Goal: Information Seeking & Learning: Learn about a topic

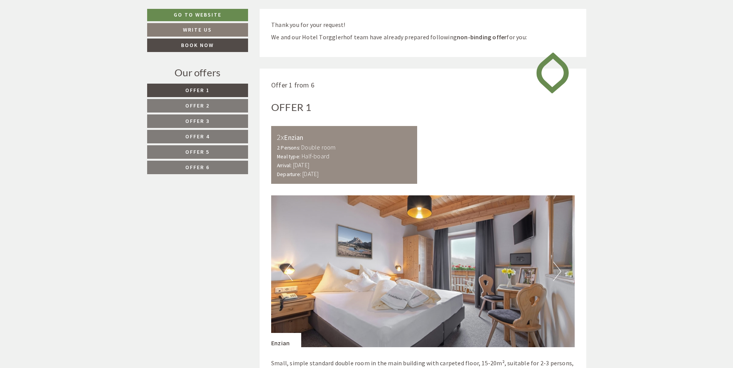
scroll to position [393, 0]
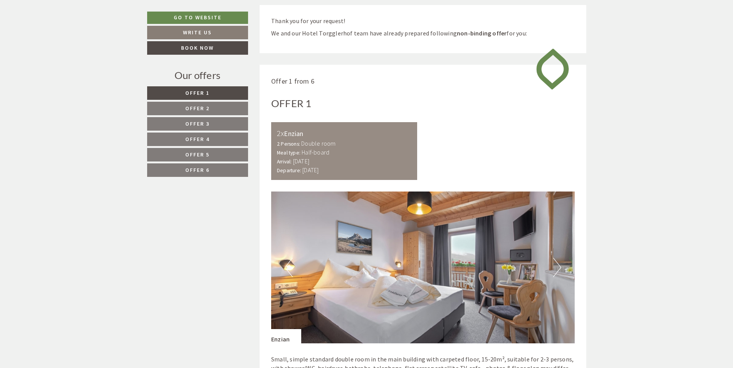
click at [194, 110] on span "Offer 2" at bounding box center [197, 108] width 24 height 7
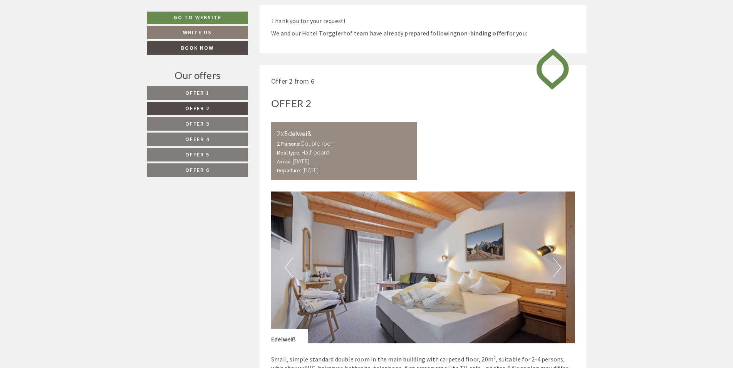
scroll to position [458, 0]
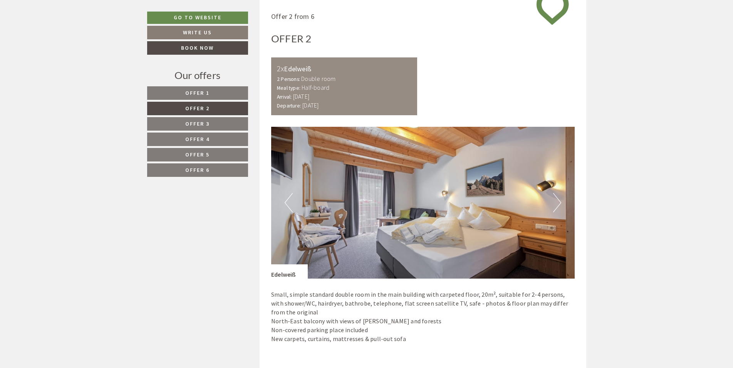
click at [198, 92] on span "Offer 1" at bounding box center [197, 92] width 24 height 7
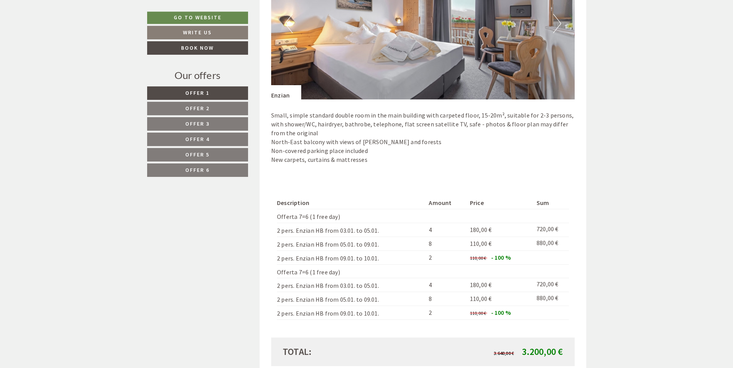
scroll to position [654, 0]
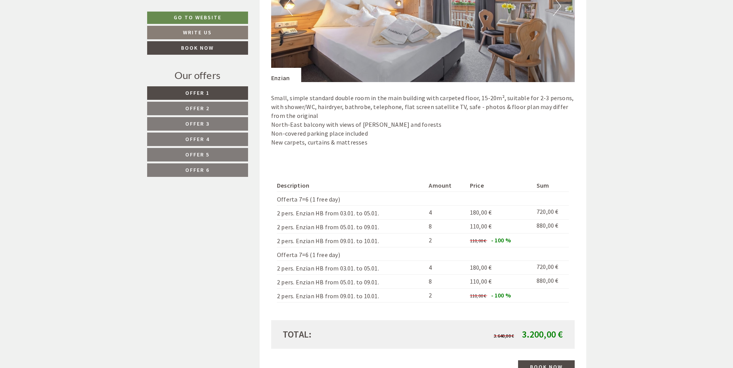
click at [198, 108] on span "Offer 2" at bounding box center [197, 108] width 24 height 7
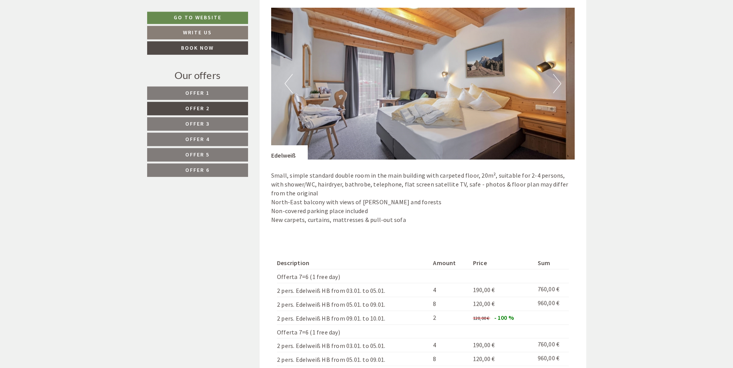
scroll to position [575, 0]
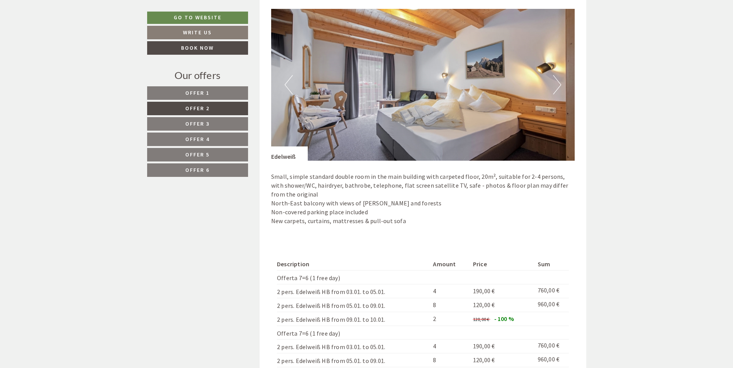
click at [190, 121] on span "Offer 3" at bounding box center [197, 123] width 24 height 7
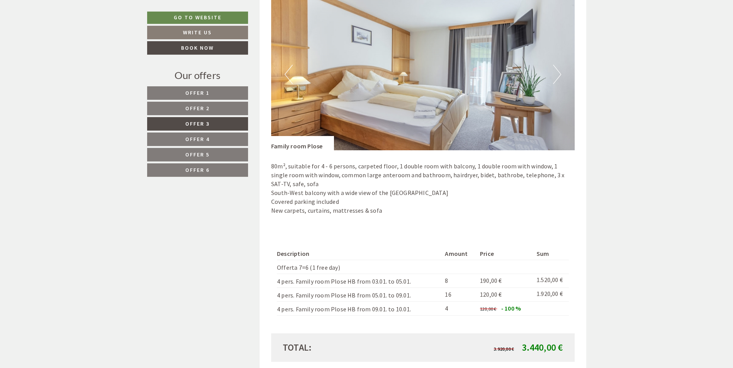
scroll to position [654, 0]
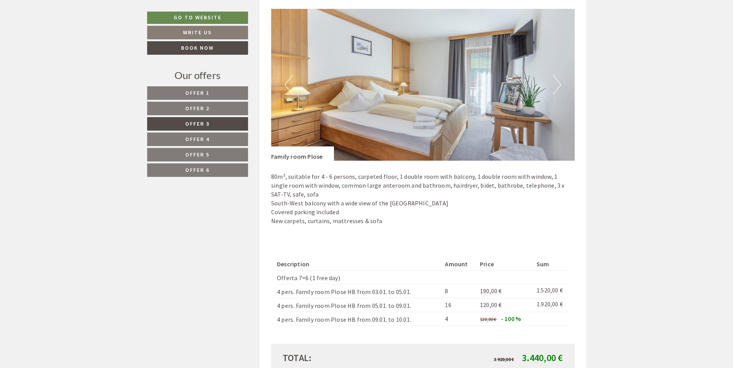
click at [206, 136] on link "Offer 4" at bounding box center [197, 138] width 101 height 13
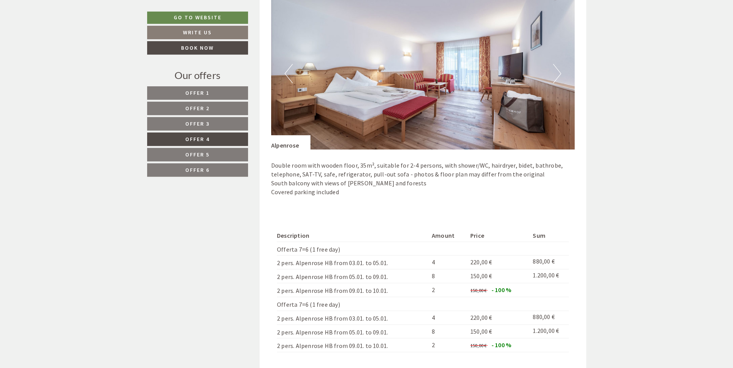
scroll to position [575, 0]
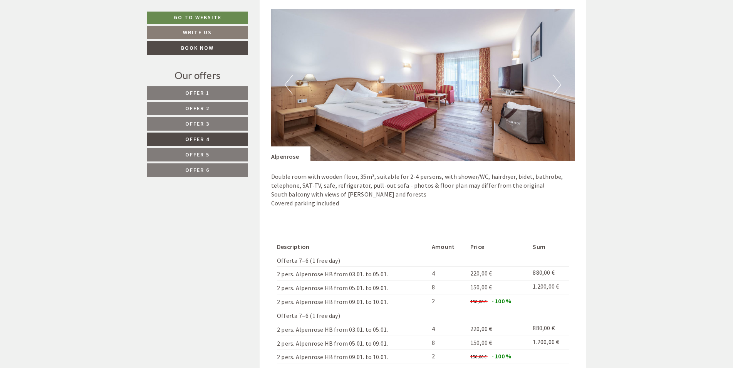
click at [212, 150] on link "Offer 5" at bounding box center [197, 154] width 101 height 13
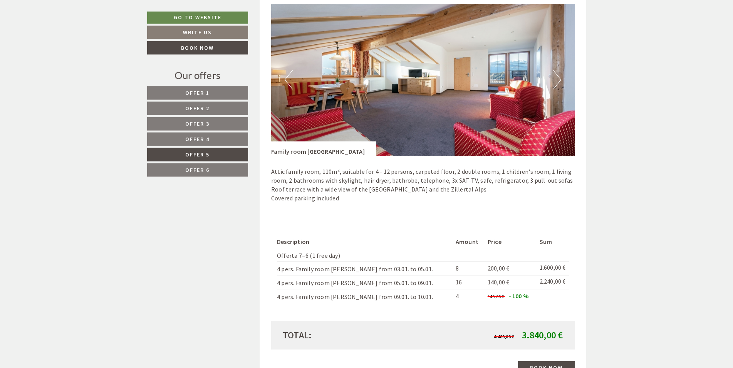
scroll to position [615, 0]
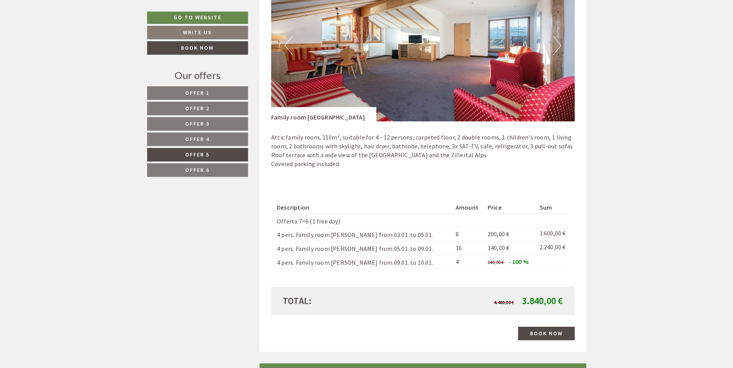
click at [214, 172] on link "Offer 6" at bounding box center [197, 169] width 101 height 13
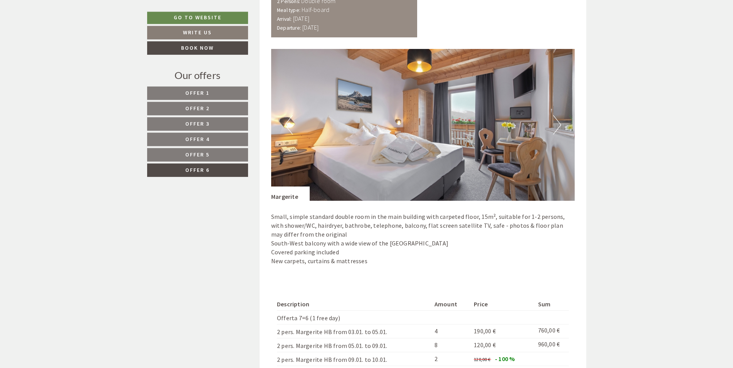
scroll to position [654, 0]
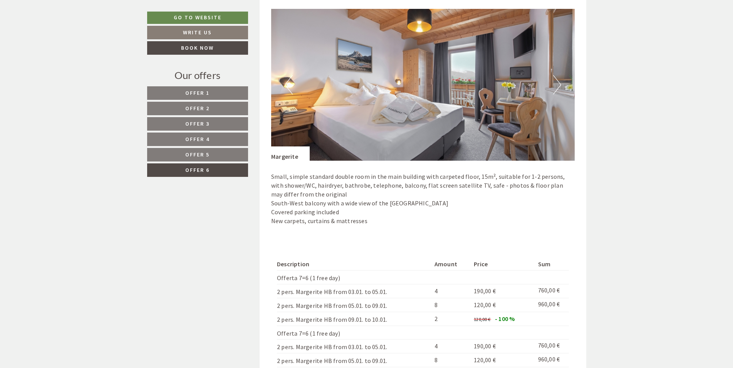
click at [218, 124] on link "Offer 3" at bounding box center [197, 123] width 101 height 13
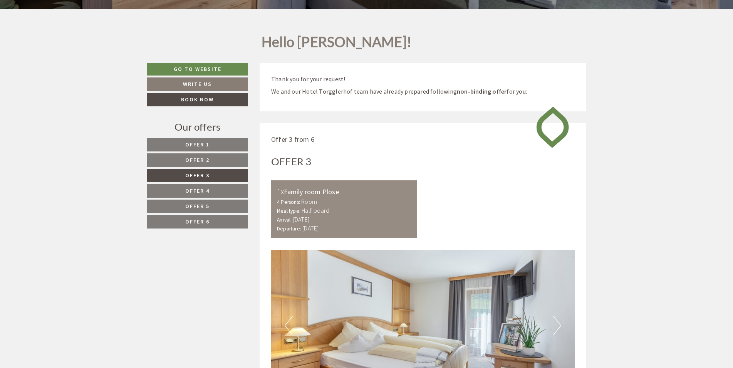
scroll to position [497, 0]
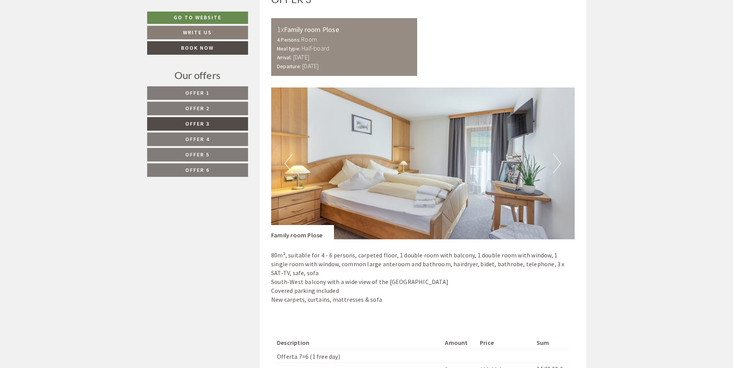
click at [556, 164] on button "Next" at bounding box center [557, 163] width 8 height 19
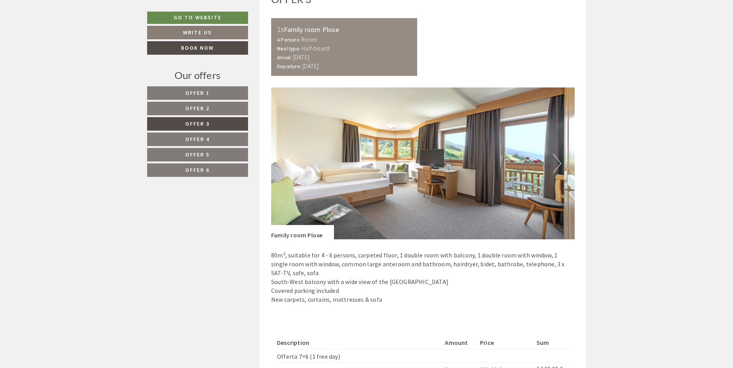
click at [556, 164] on button "Next" at bounding box center [557, 163] width 8 height 19
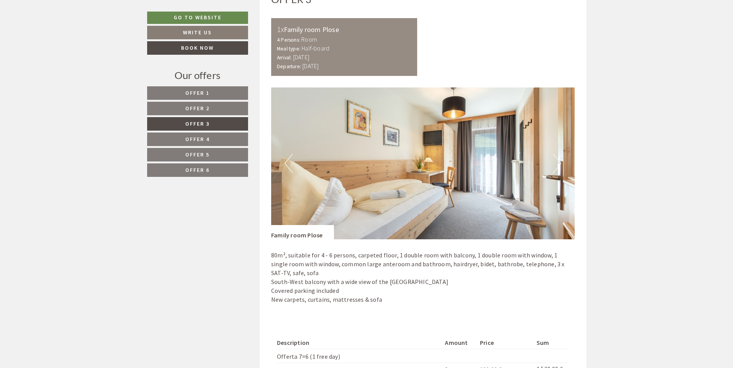
click at [556, 164] on button "Next" at bounding box center [557, 163] width 8 height 19
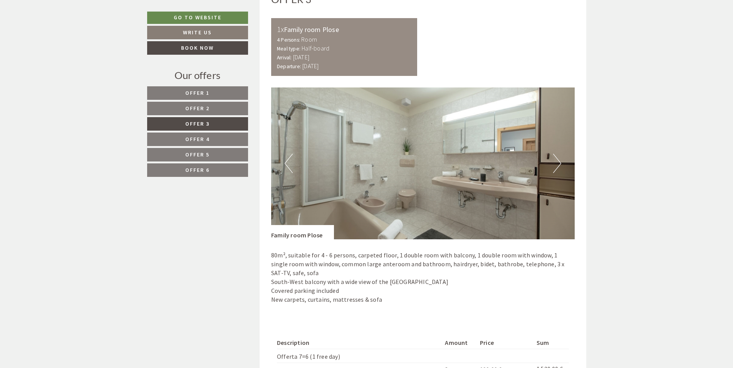
click at [556, 164] on button "Next" at bounding box center [557, 163] width 8 height 19
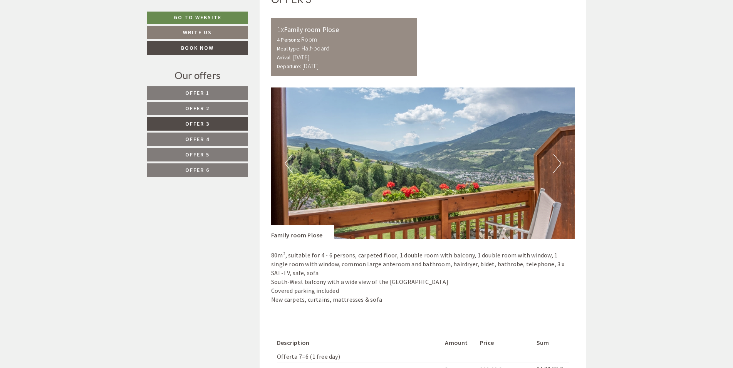
click at [556, 164] on button "Next" at bounding box center [557, 163] width 8 height 19
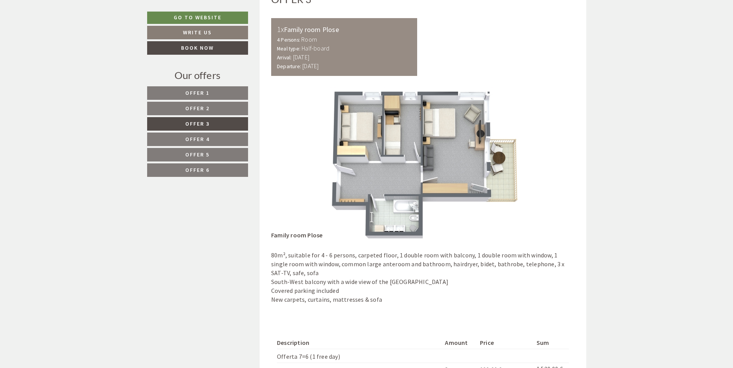
click at [556, 164] on button "Next" at bounding box center [557, 163] width 8 height 19
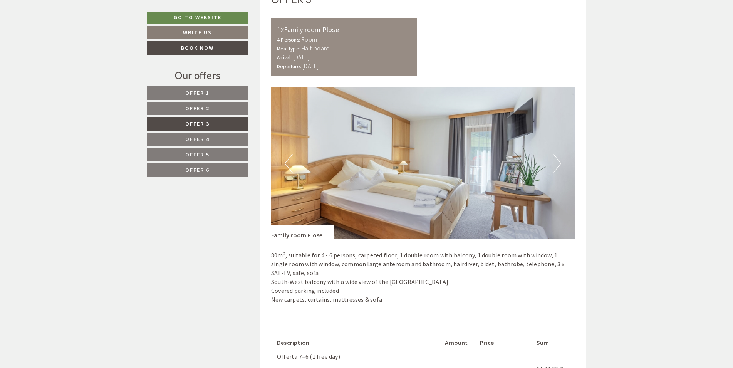
click at [556, 164] on button "Next" at bounding box center [557, 163] width 8 height 19
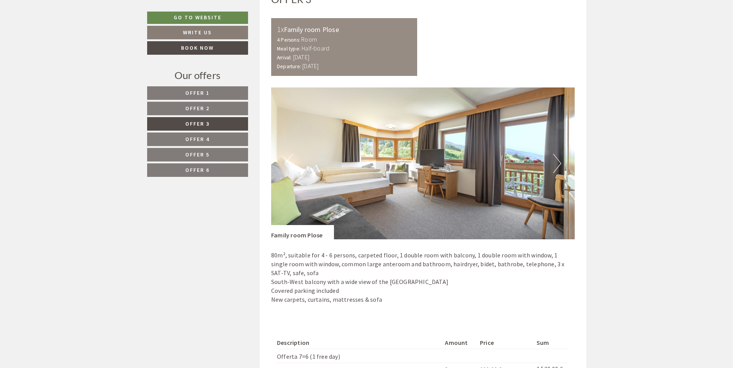
click at [556, 164] on button "Next" at bounding box center [557, 163] width 8 height 19
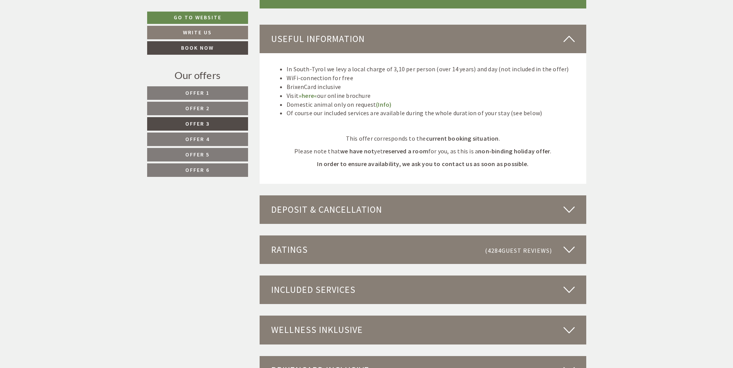
scroll to position [1125, 0]
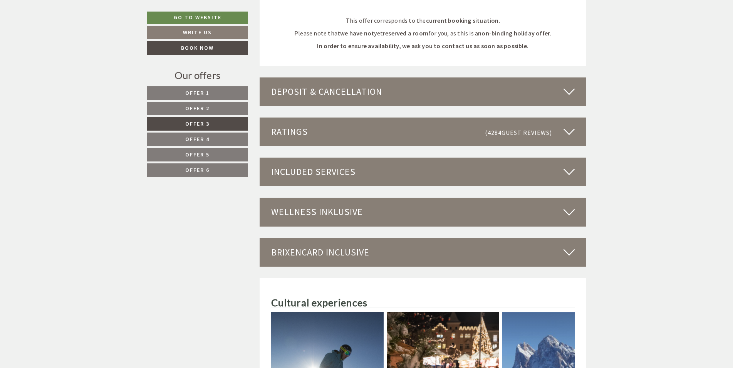
click at [557, 213] on div "Wellness inklusive" at bounding box center [423, 212] width 327 height 29
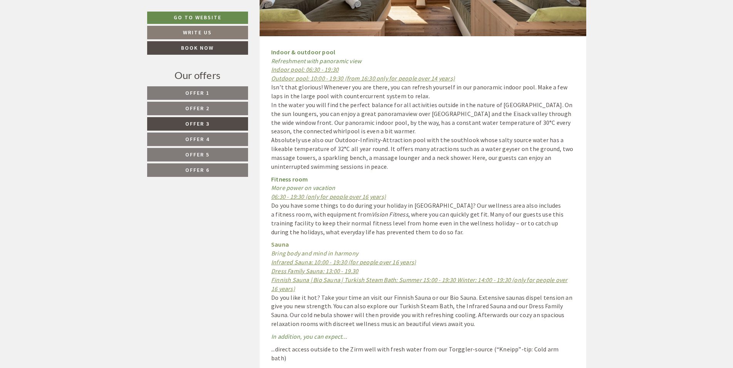
scroll to position [1283, 0]
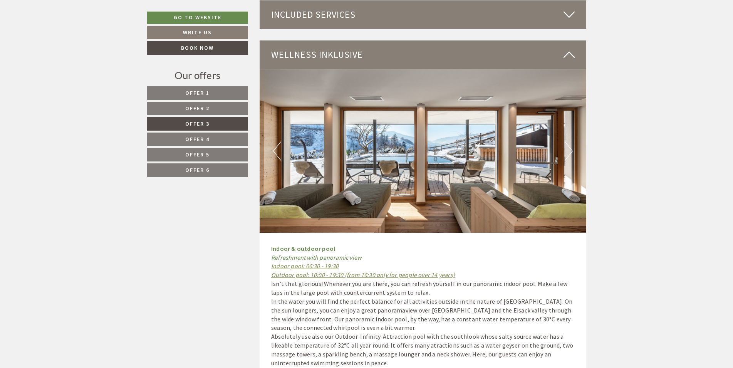
click at [573, 151] on img at bounding box center [423, 150] width 327 height 163
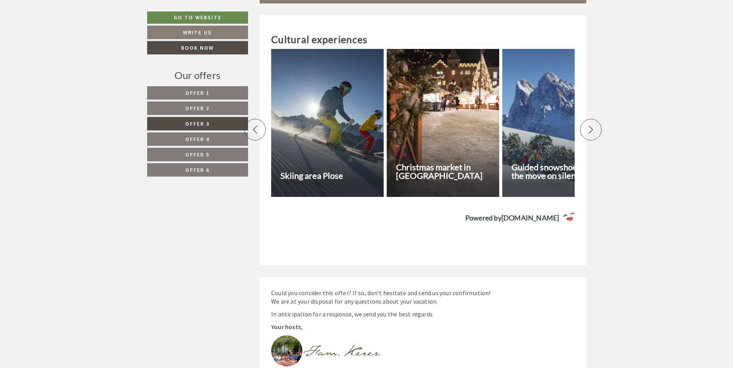
scroll to position [1955, 0]
